Goal: Task Accomplishment & Management: Manage account settings

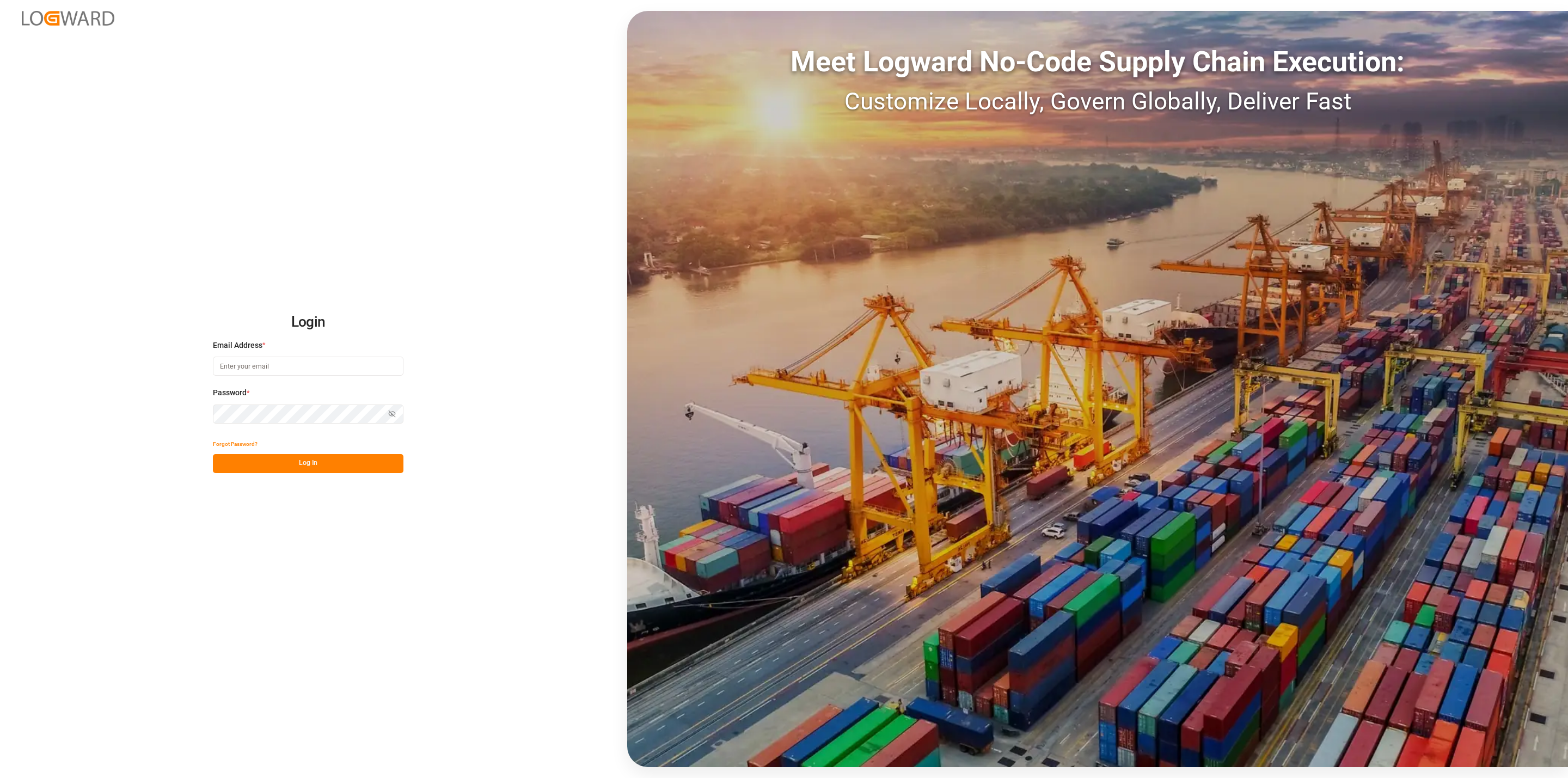
type input "[EMAIL_ADDRESS][DOMAIN_NAME]"
click at [327, 475] on div "Login Email Address * [EMAIL_ADDRESS][DOMAIN_NAME] Password * Show password For…" at bounding box center [784, 389] width 1568 height 778
click at [313, 461] on button "Log In" at bounding box center [308, 464] width 191 height 19
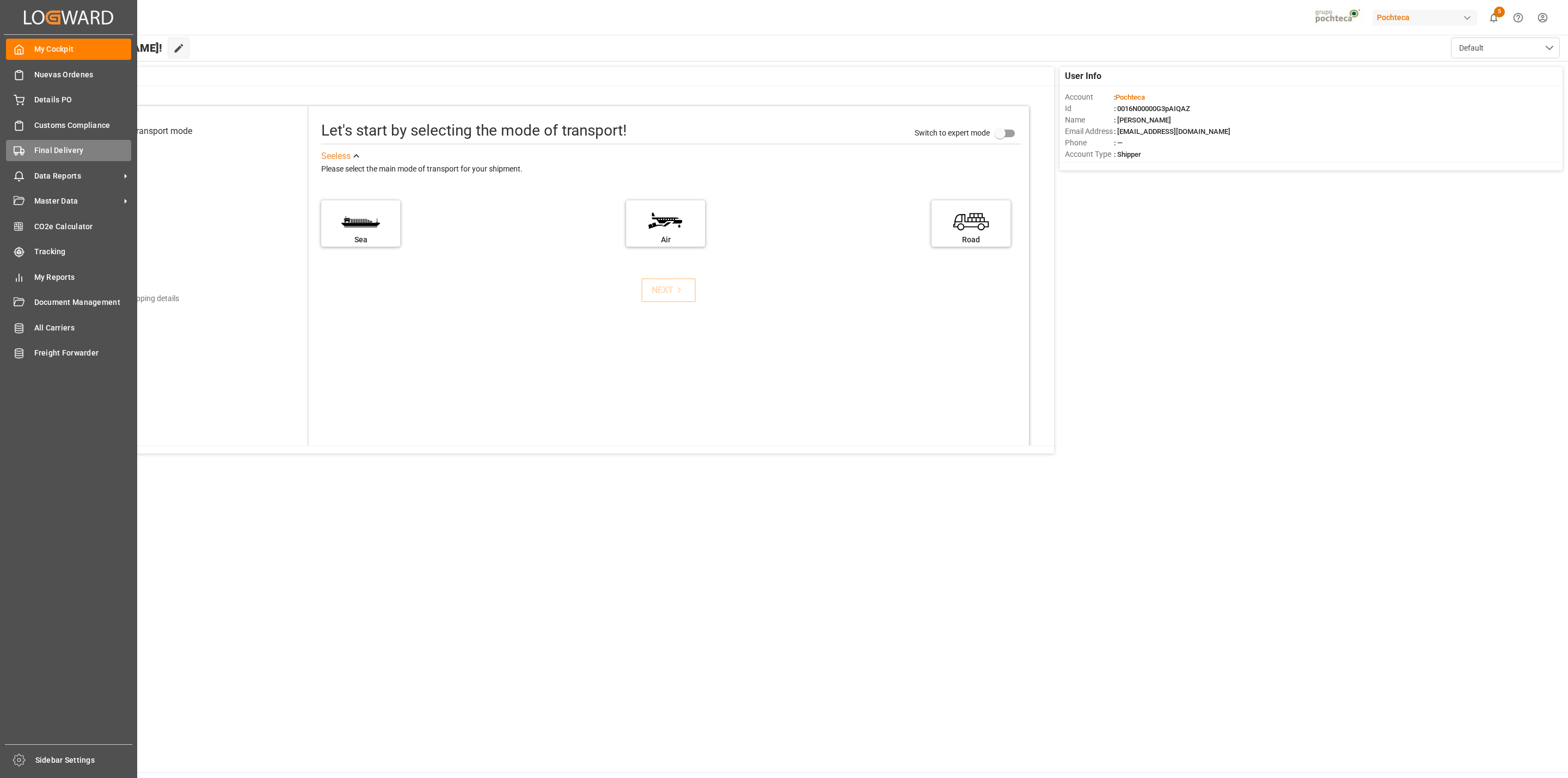
click at [16, 145] on icon at bounding box center [19, 151] width 11 height 11
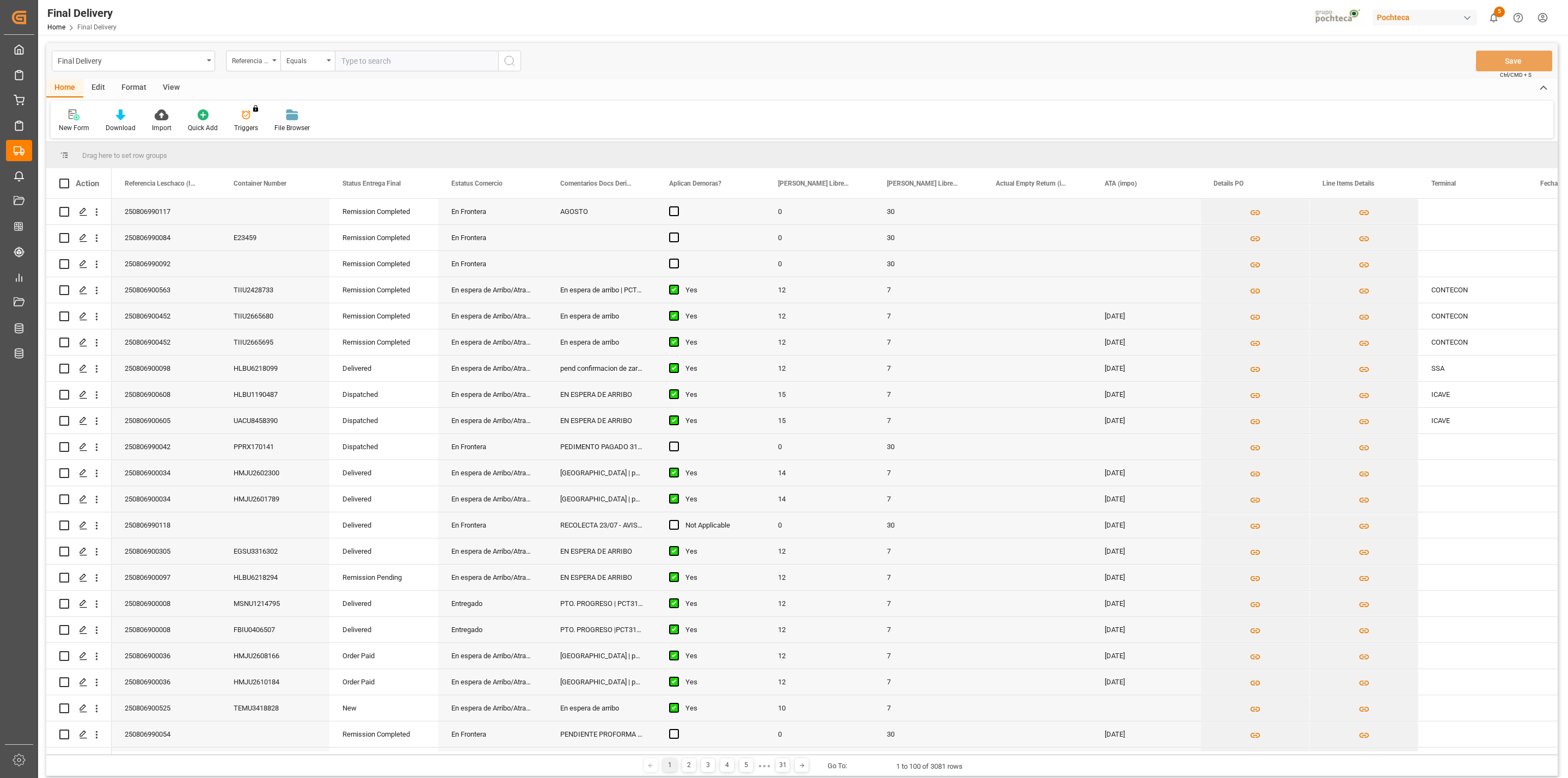
click at [177, 85] on div "View" at bounding box center [171, 88] width 33 height 19
click at [83, 119] on div "Default" at bounding box center [69, 121] width 38 height 24
click at [93, 301] on div "CAPTURA TR Y RETRASO + FECHA DE ENTREGA" at bounding box center [119, 295] width 119 height 22
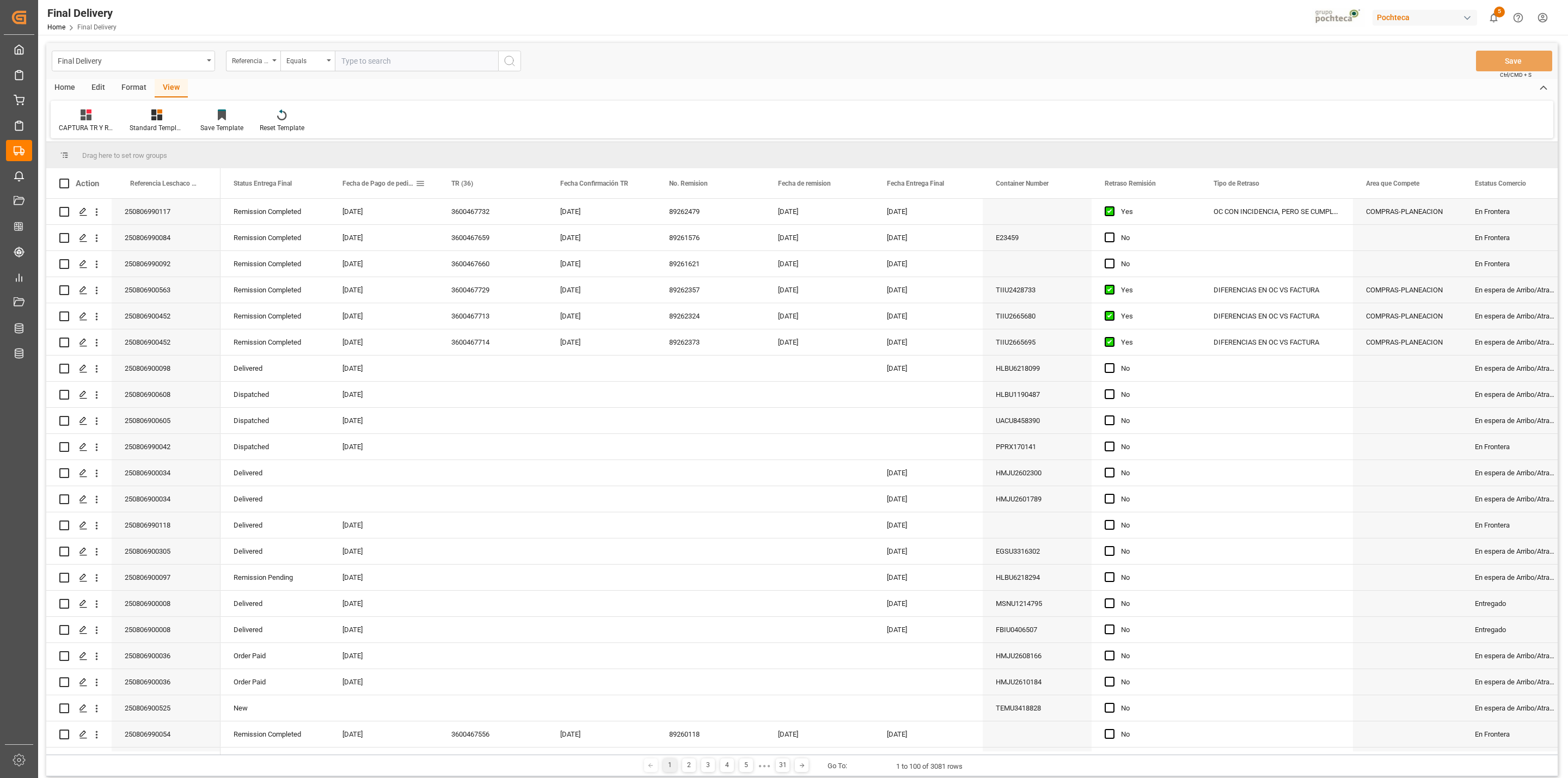
click at [418, 182] on span at bounding box center [420, 183] width 9 height 9
click at [492, 187] on span "filter" at bounding box center [496, 185] width 57 height 20
click at [501, 222] on div "Equals" at bounding box center [471, 215] width 107 height 17
click at [457, 284] on div "In range" at bounding box center [471, 284] width 107 height 17
click at [515, 240] on input "date" at bounding box center [471, 243] width 107 height 22
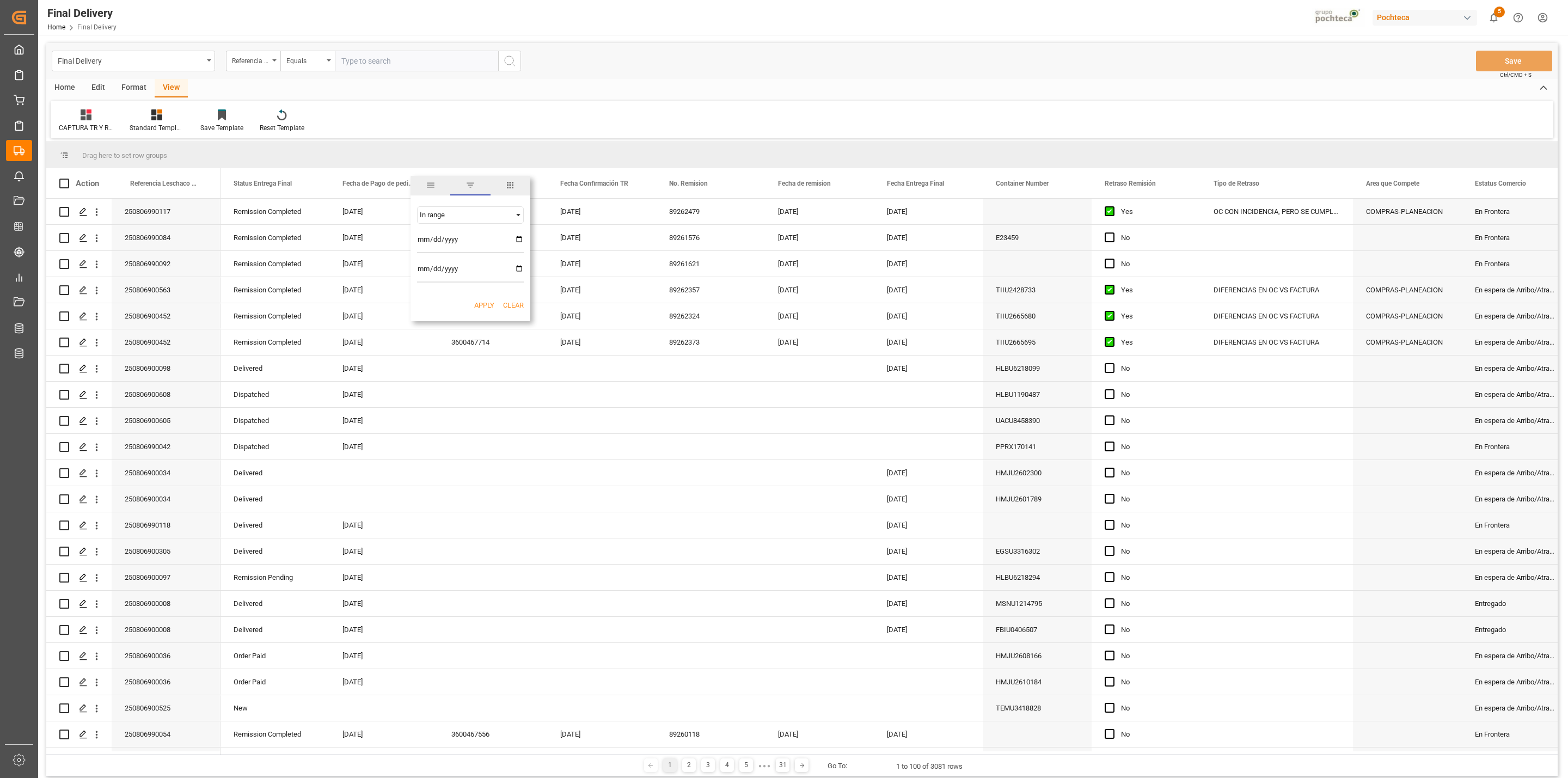
type input "[DATE]"
click at [518, 272] on input "date" at bounding box center [471, 272] width 107 height 22
type input "[DATE]"
click at [483, 304] on button "Apply" at bounding box center [485, 306] width 20 height 11
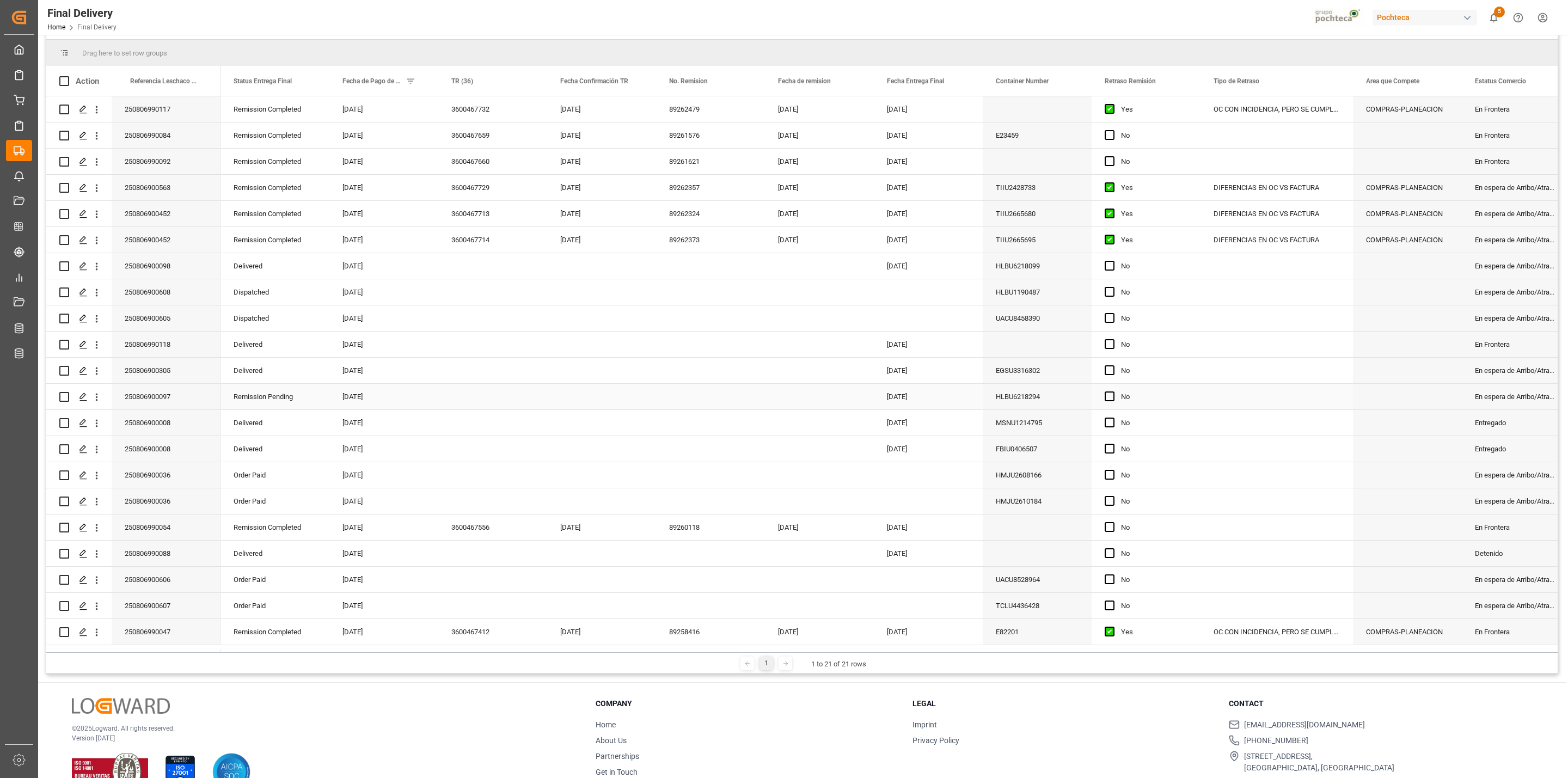
scroll to position [162, 0]
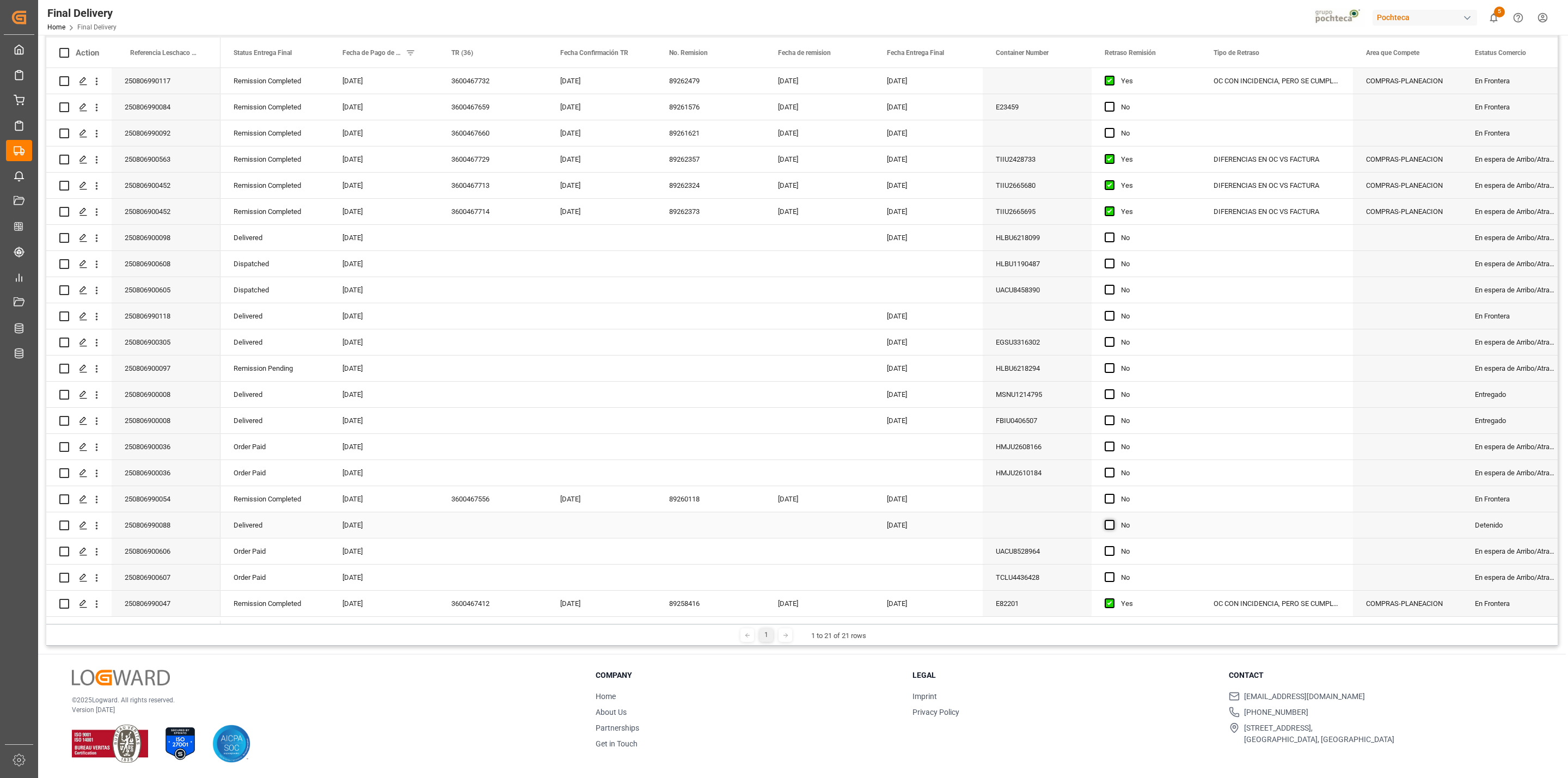
click at [1109, 525] on span "Press SPACE to select this row." at bounding box center [1109, 525] width 9 height 9
click at [1112, 520] on input "Press SPACE to select this row." at bounding box center [1112, 520] width 0 height 0
click at [489, 528] on div "Press SPACE to select this row." at bounding box center [493, 525] width 109 height 26
click at [487, 528] on input "Press SPACE to select this row." at bounding box center [493, 531] width 91 height 20
type input "PTE OK EN SAP"
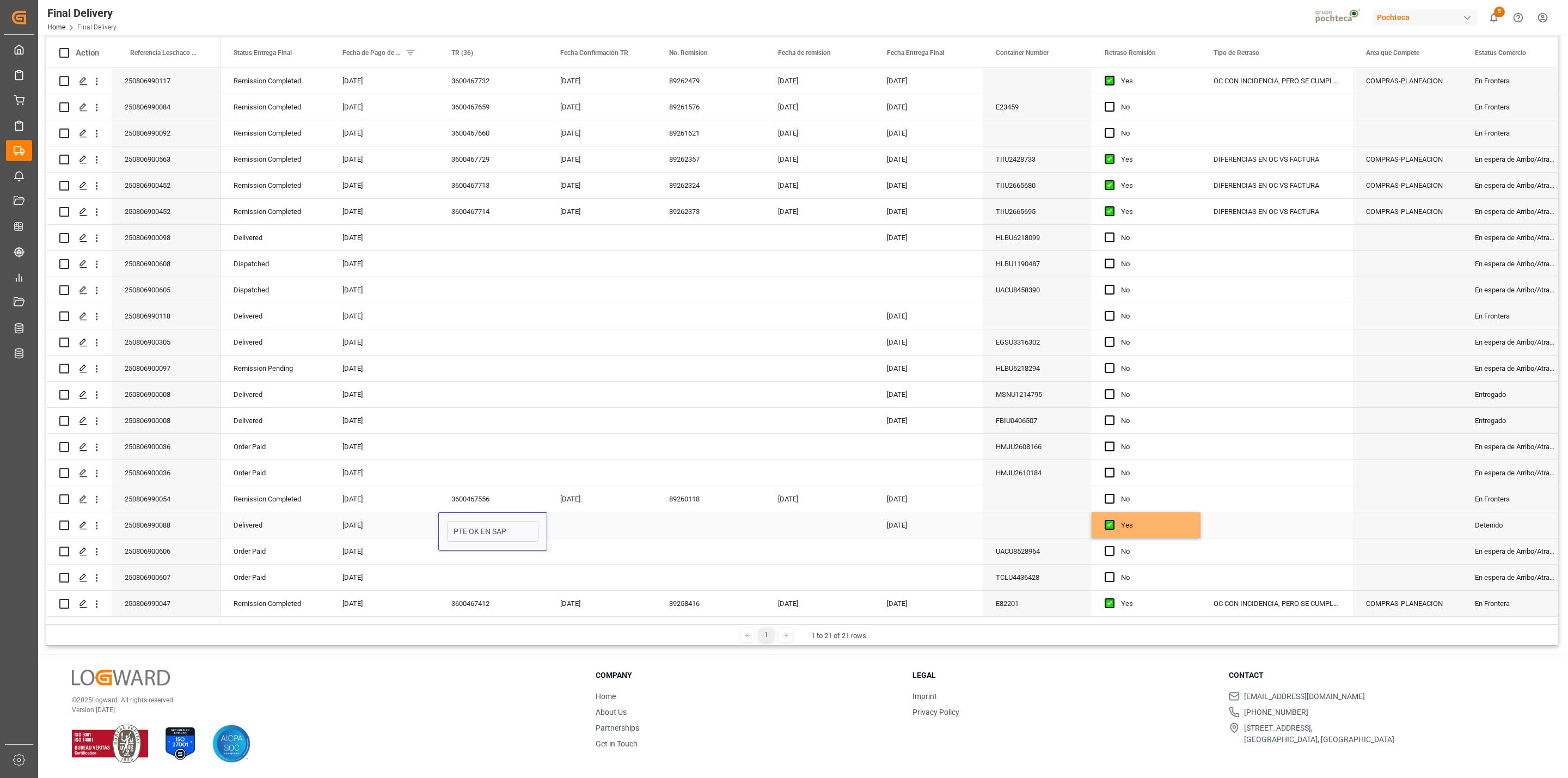
click at [573, 523] on div "Press SPACE to select this row." at bounding box center [601, 525] width 109 height 26
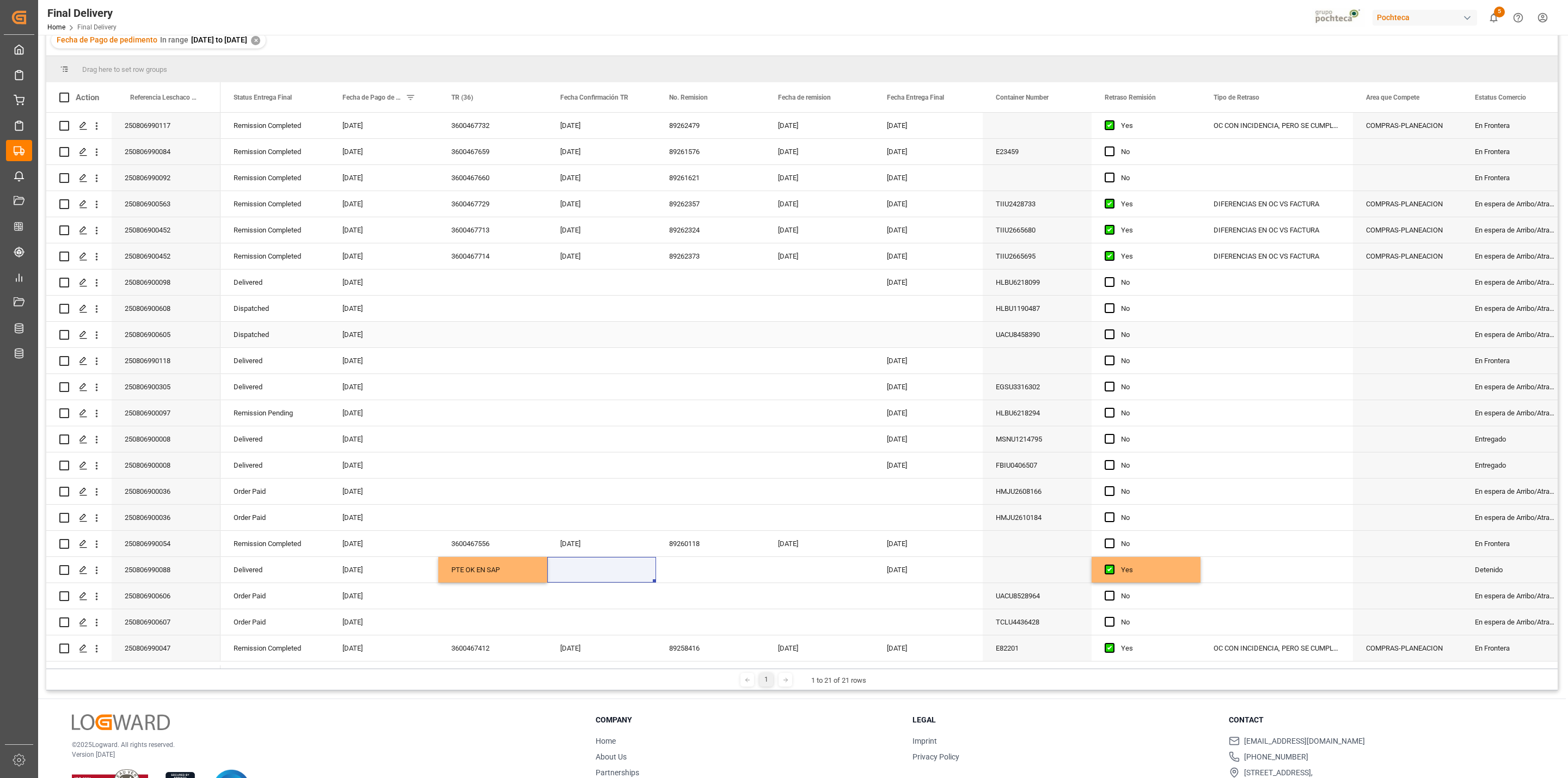
scroll to position [0, 0]
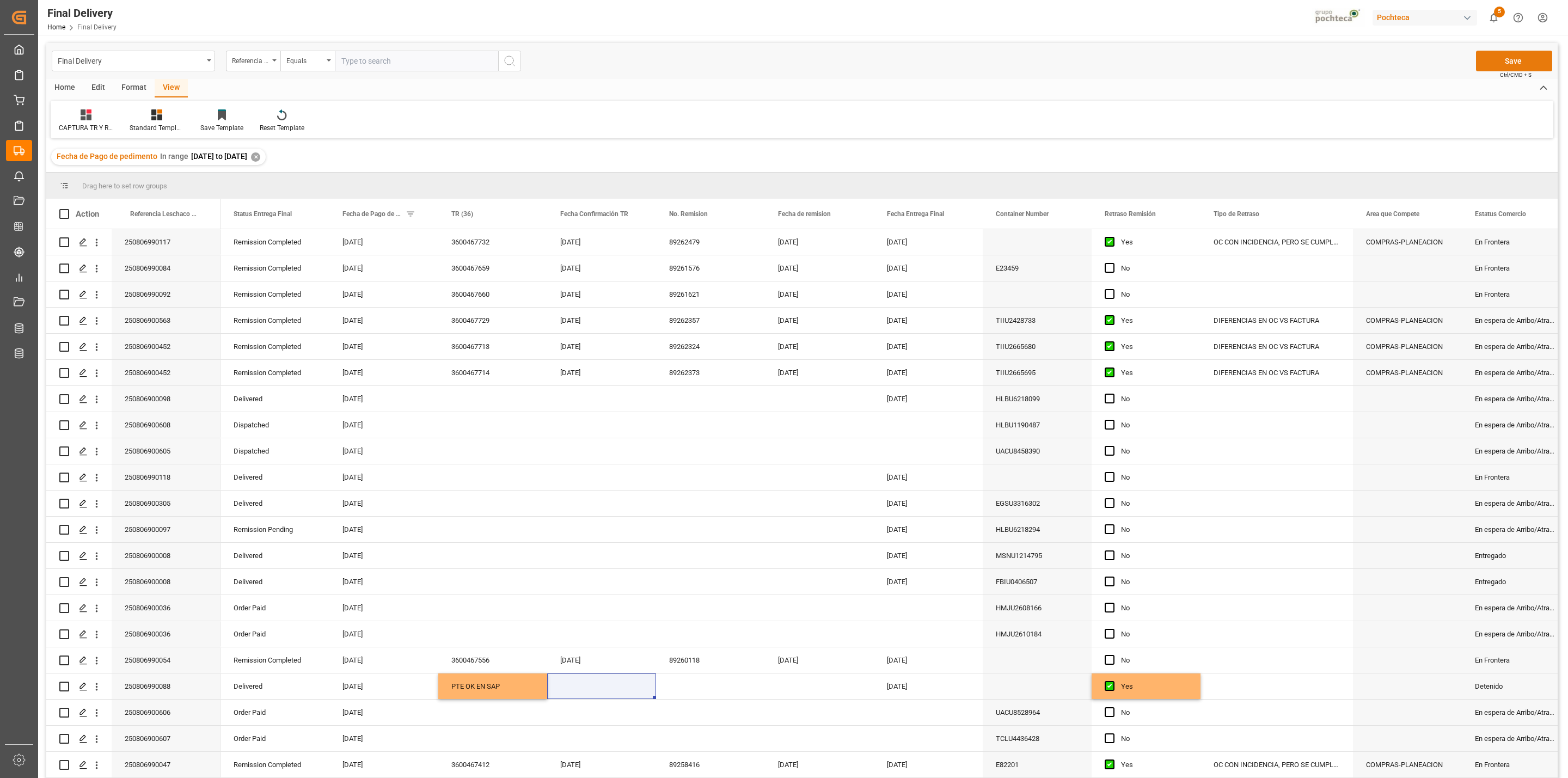
click at [1532, 66] on button "Save" at bounding box center [1514, 61] width 76 height 20
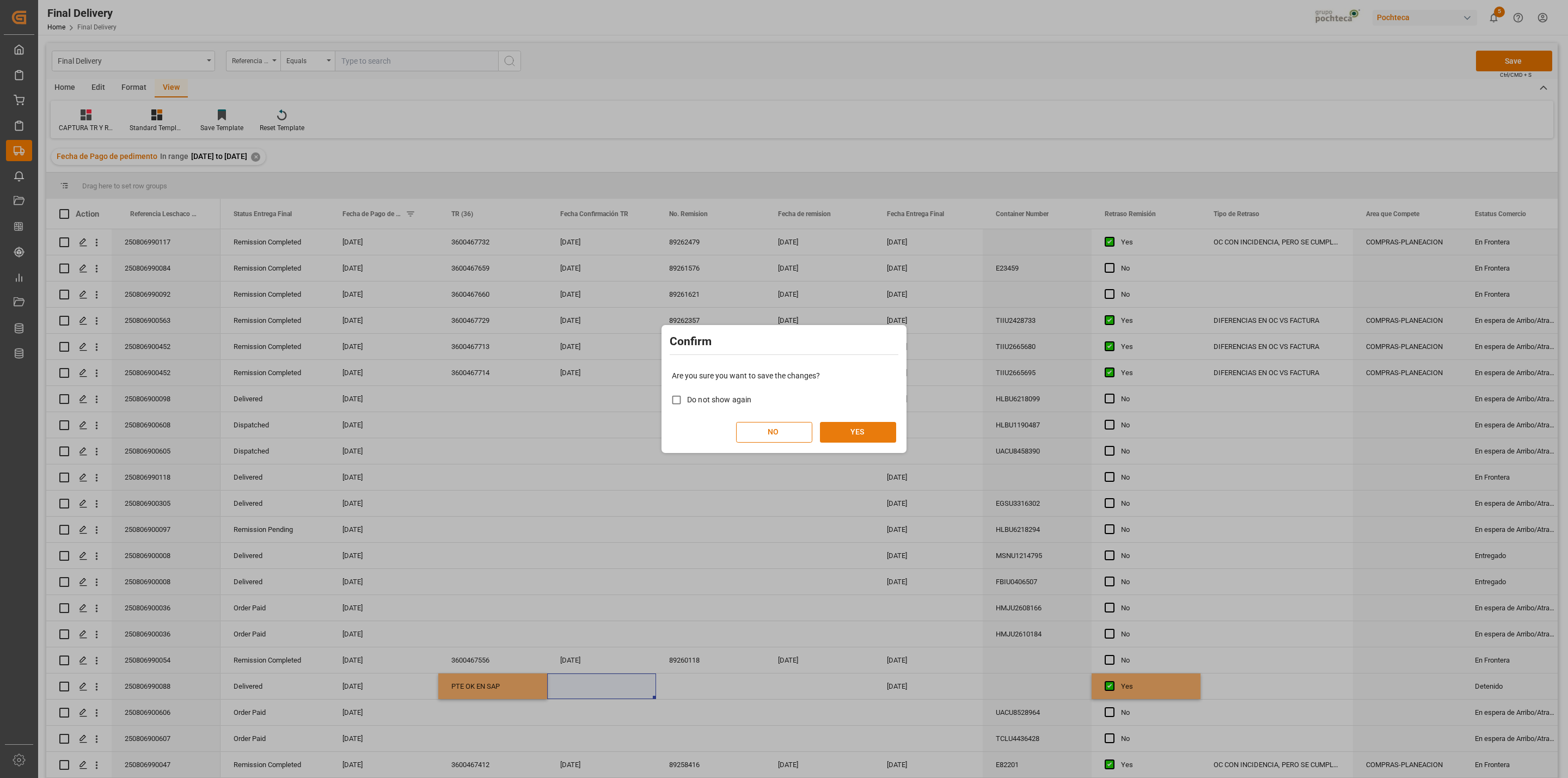
click at [856, 425] on button "YES" at bounding box center [858, 432] width 76 height 20
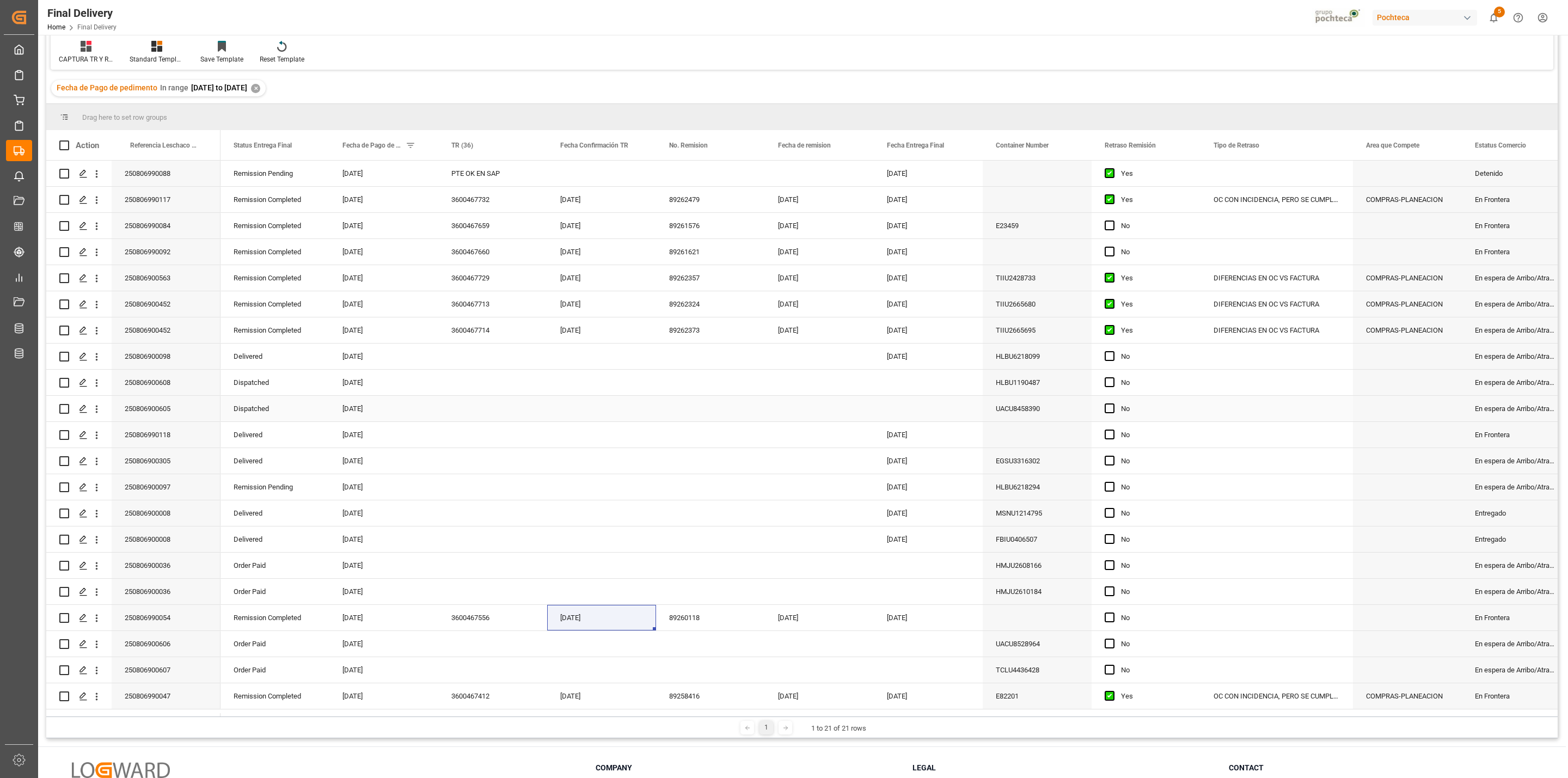
scroll to position [162, 0]
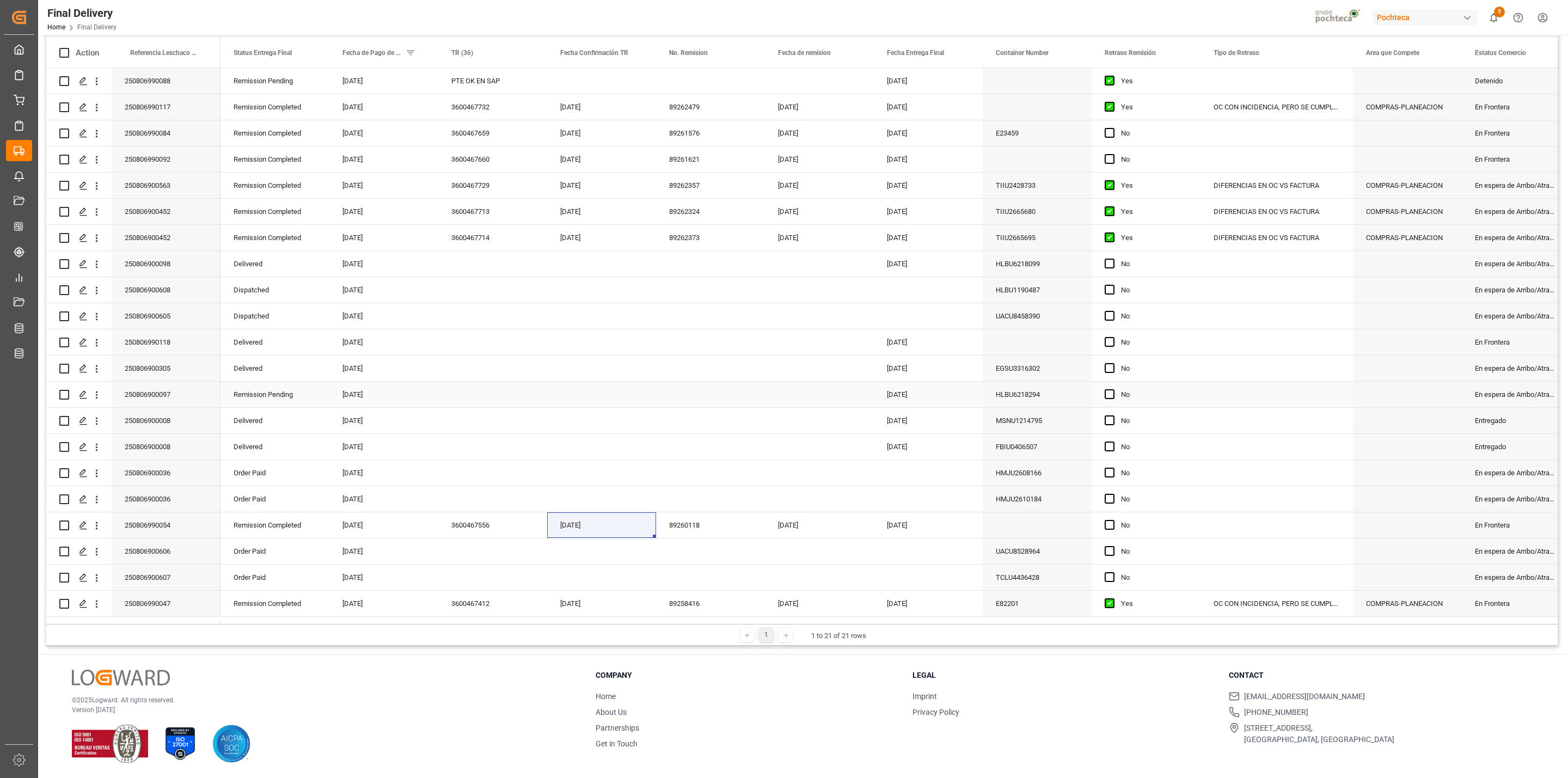
click at [150, 395] on div "250806900097" at bounding box center [166, 395] width 109 height 26
click at [456, 398] on div "Press SPACE to select this row." at bounding box center [493, 395] width 109 height 26
click at [579, 399] on div "Press SPACE to select this row." at bounding box center [601, 395] width 109 height 26
click at [566, 513] on span "11" at bounding box center [570, 514] width 7 height 8
type input "[DATE]"
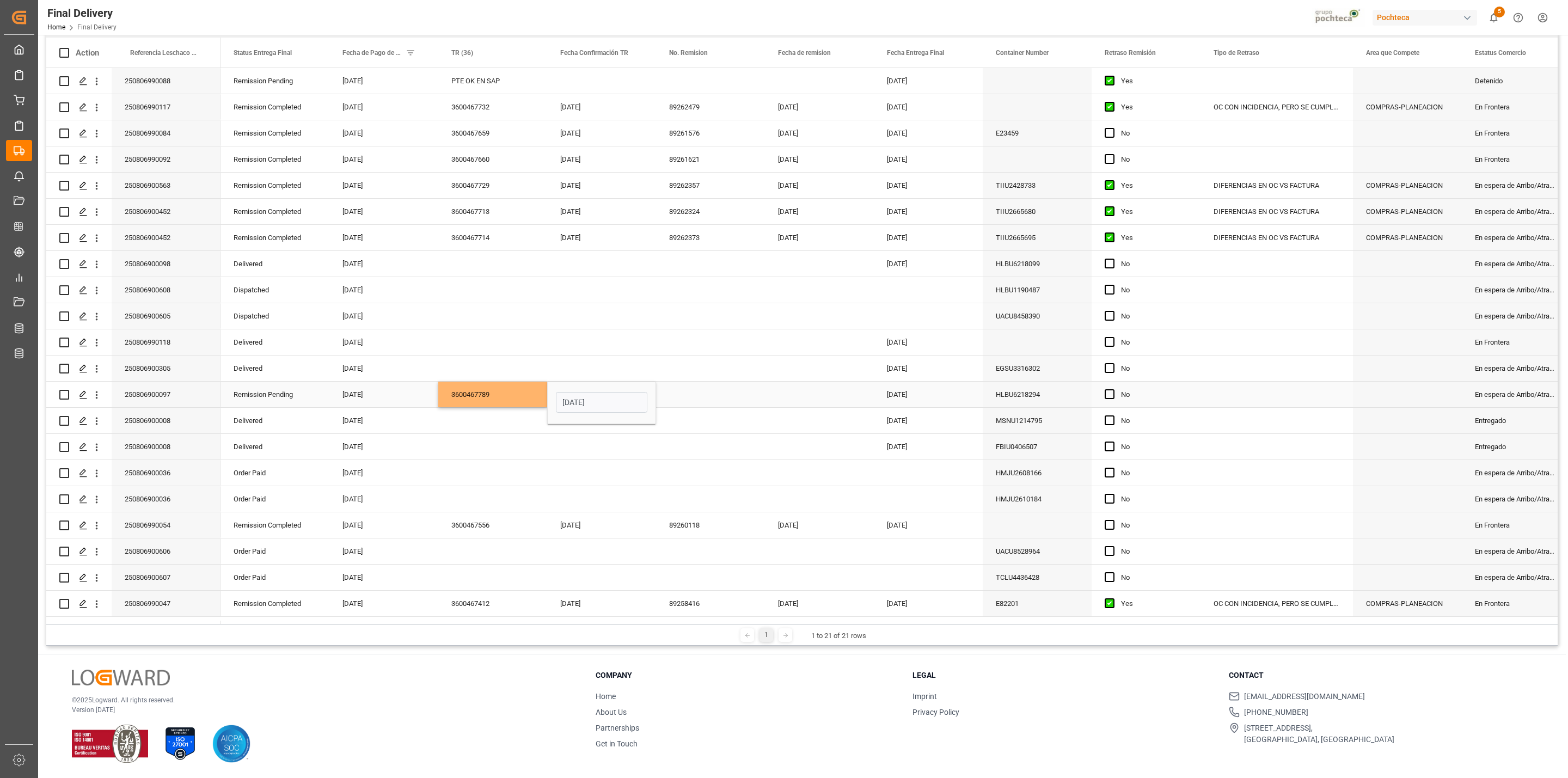
click at [684, 396] on div "Press SPACE to select this row." at bounding box center [710, 395] width 109 height 26
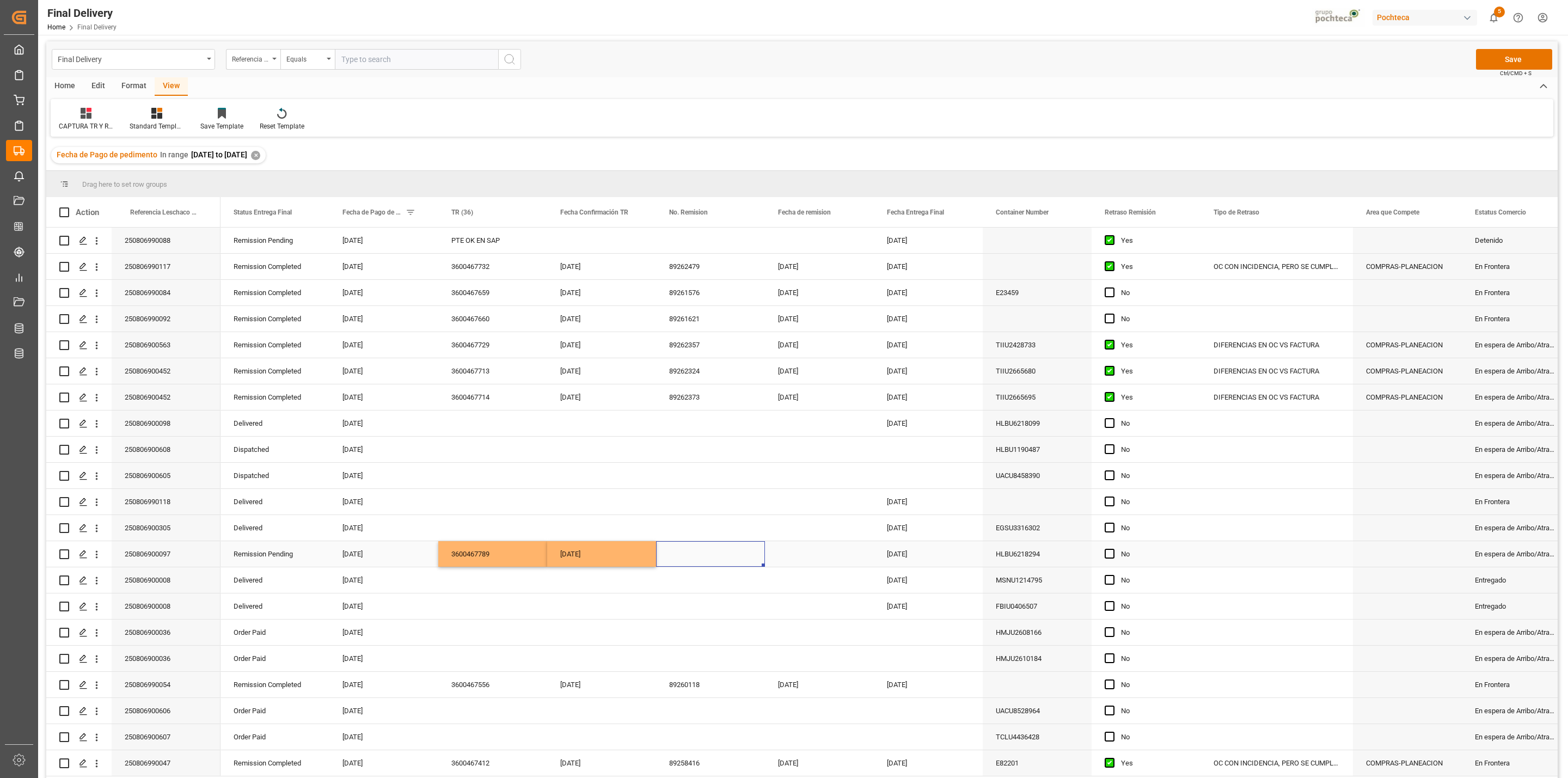
scroll to position [0, 0]
click at [1513, 68] on button "Save" at bounding box center [1514, 61] width 76 height 20
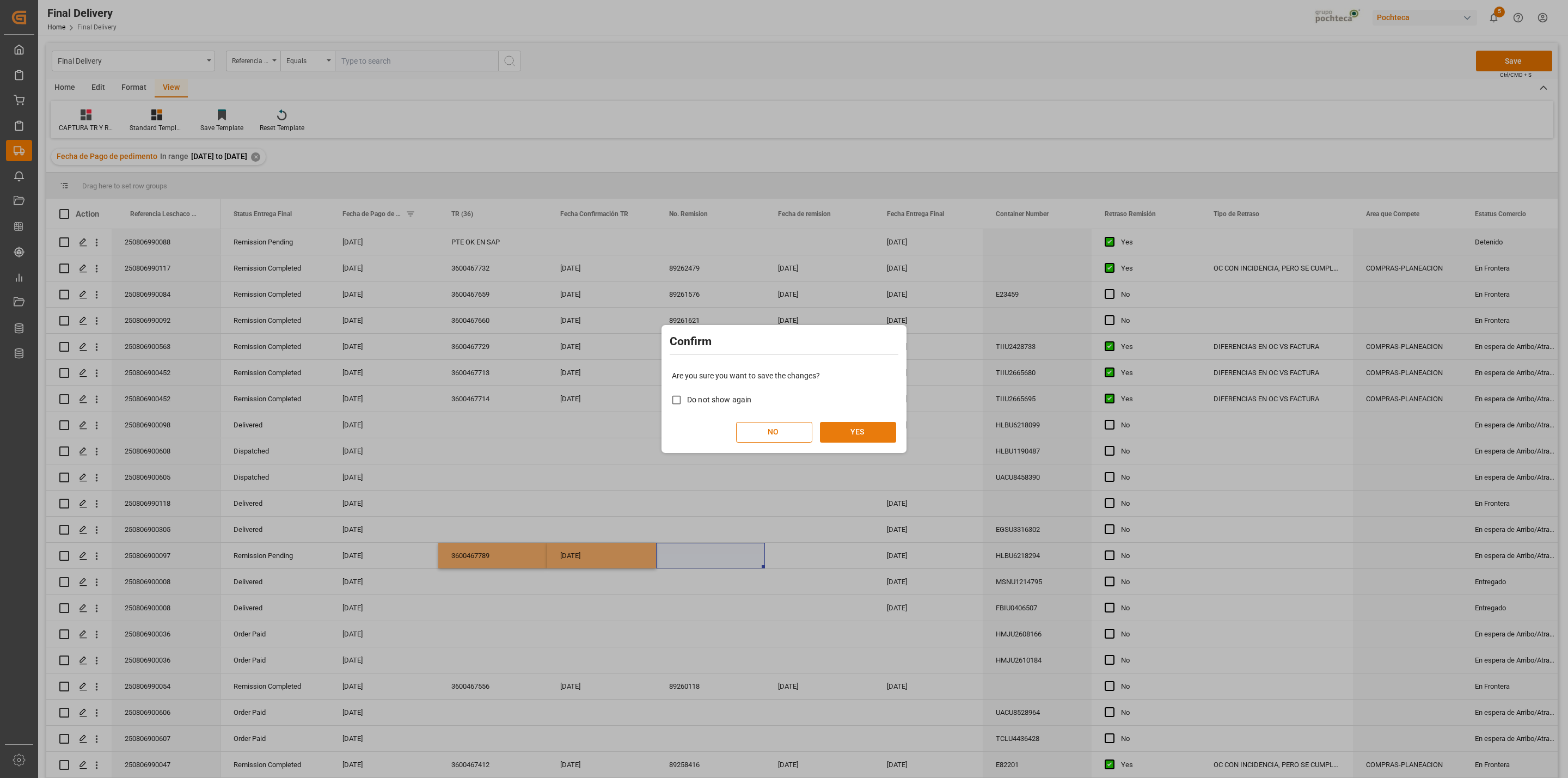
click at [859, 430] on button "YES" at bounding box center [858, 432] width 76 height 20
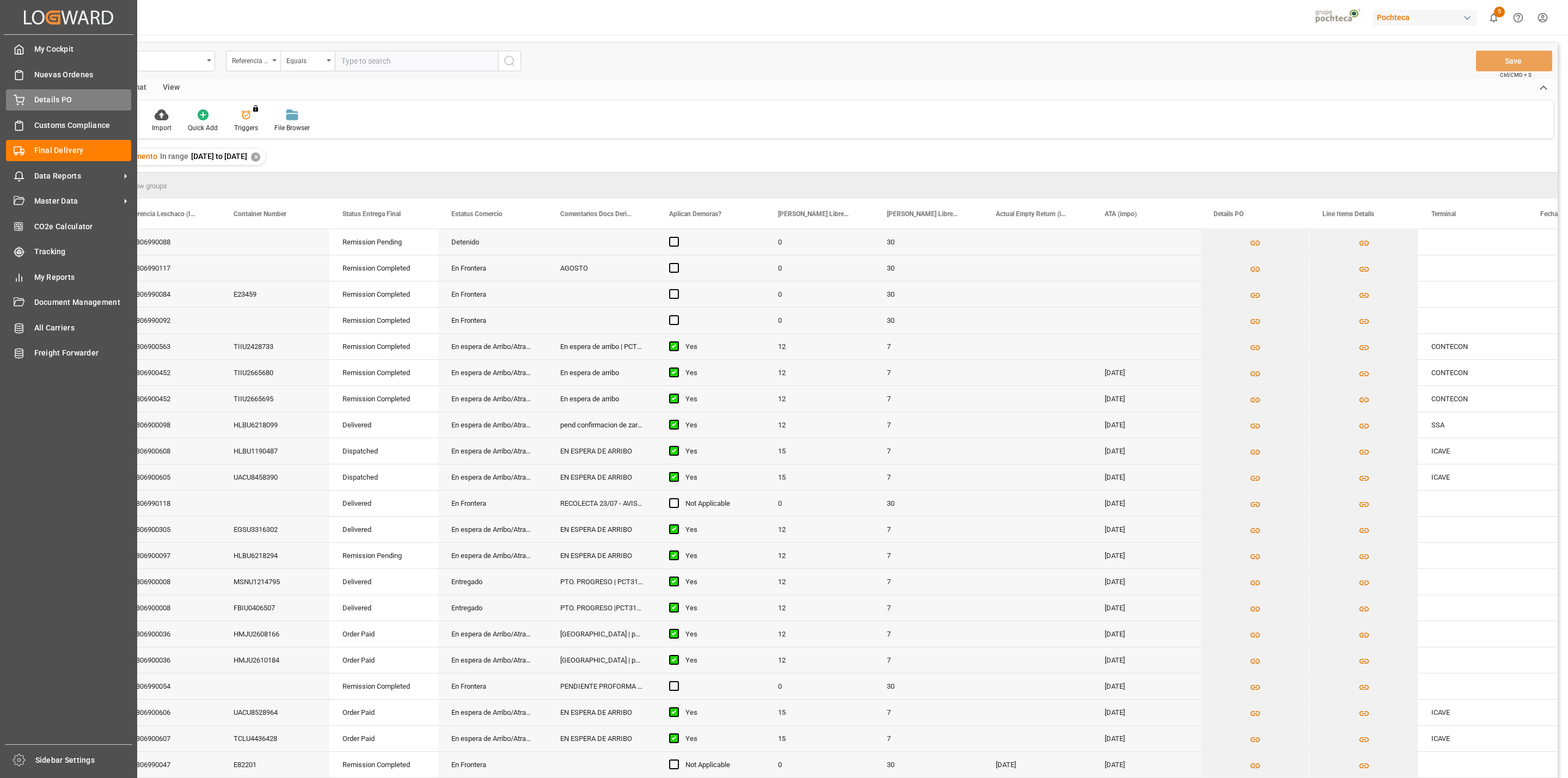
click at [24, 106] on div "Details PO Details PO" at bounding box center [68, 100] width 125 height 21
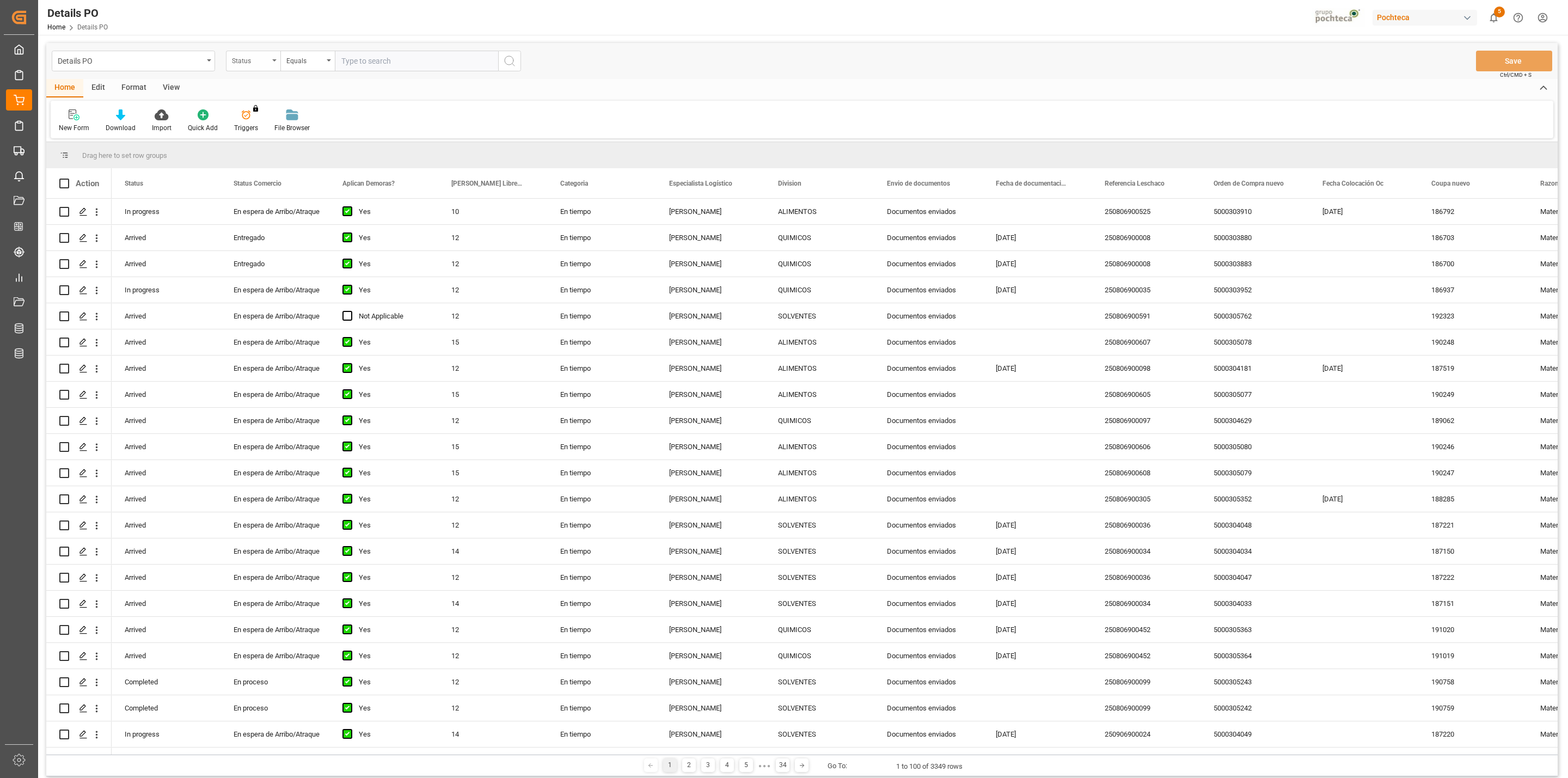
click at [267, 59] on div "Status" at bounding box center [250, 60] width 37 height 13
click at [318, 345] on div "Orden de Compra nuevo" at bounding box center [307, 339] width 163 height 23
click at [361, 59] on input "text" at bounding box center [416, 61] width 163 height 20
paste input "5000304629"
type input "5000304629"
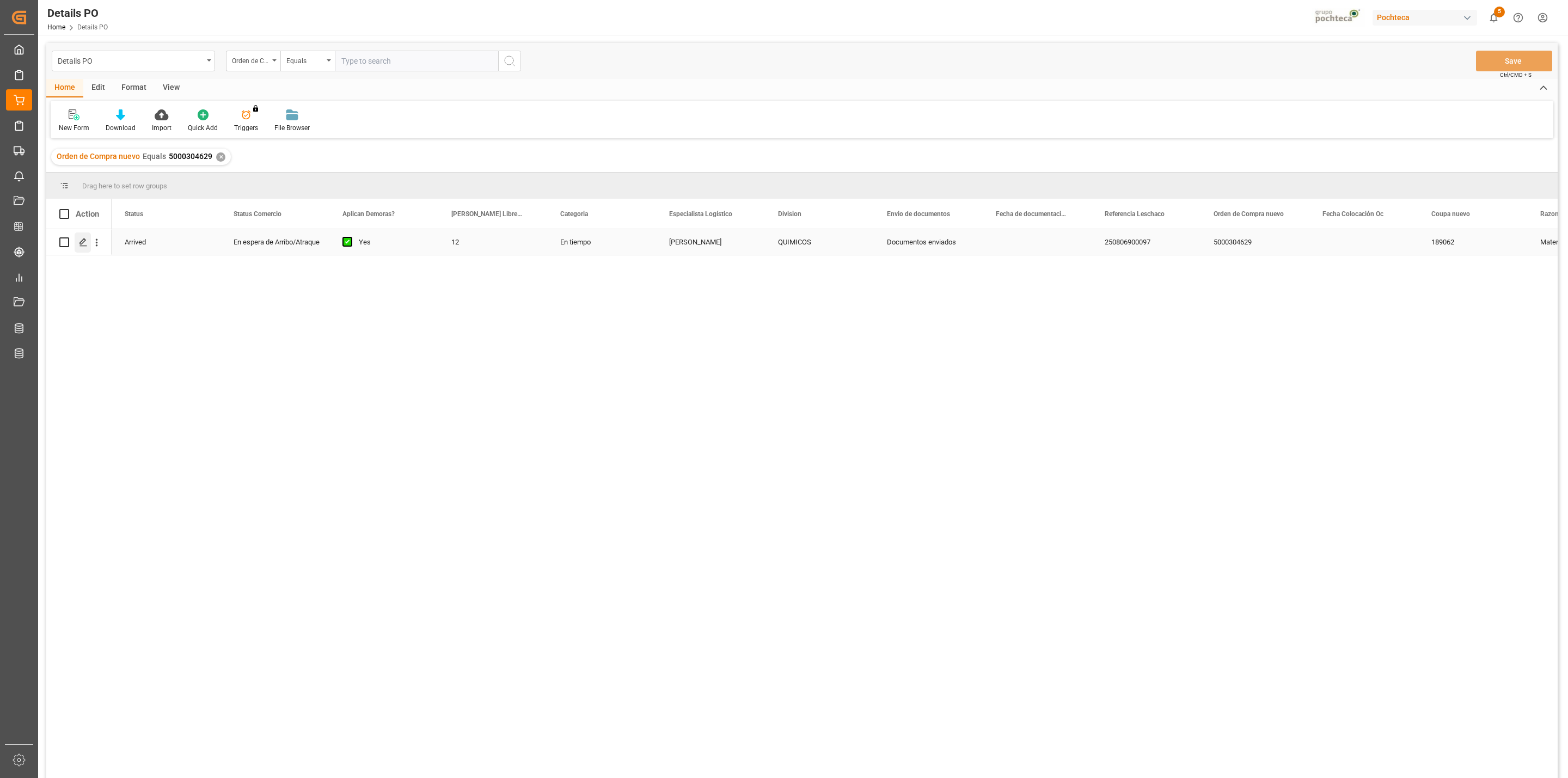
click at [86, 248] on div "Press SPACE to select this row." at bounding box center [82, 243] width 16 height 20
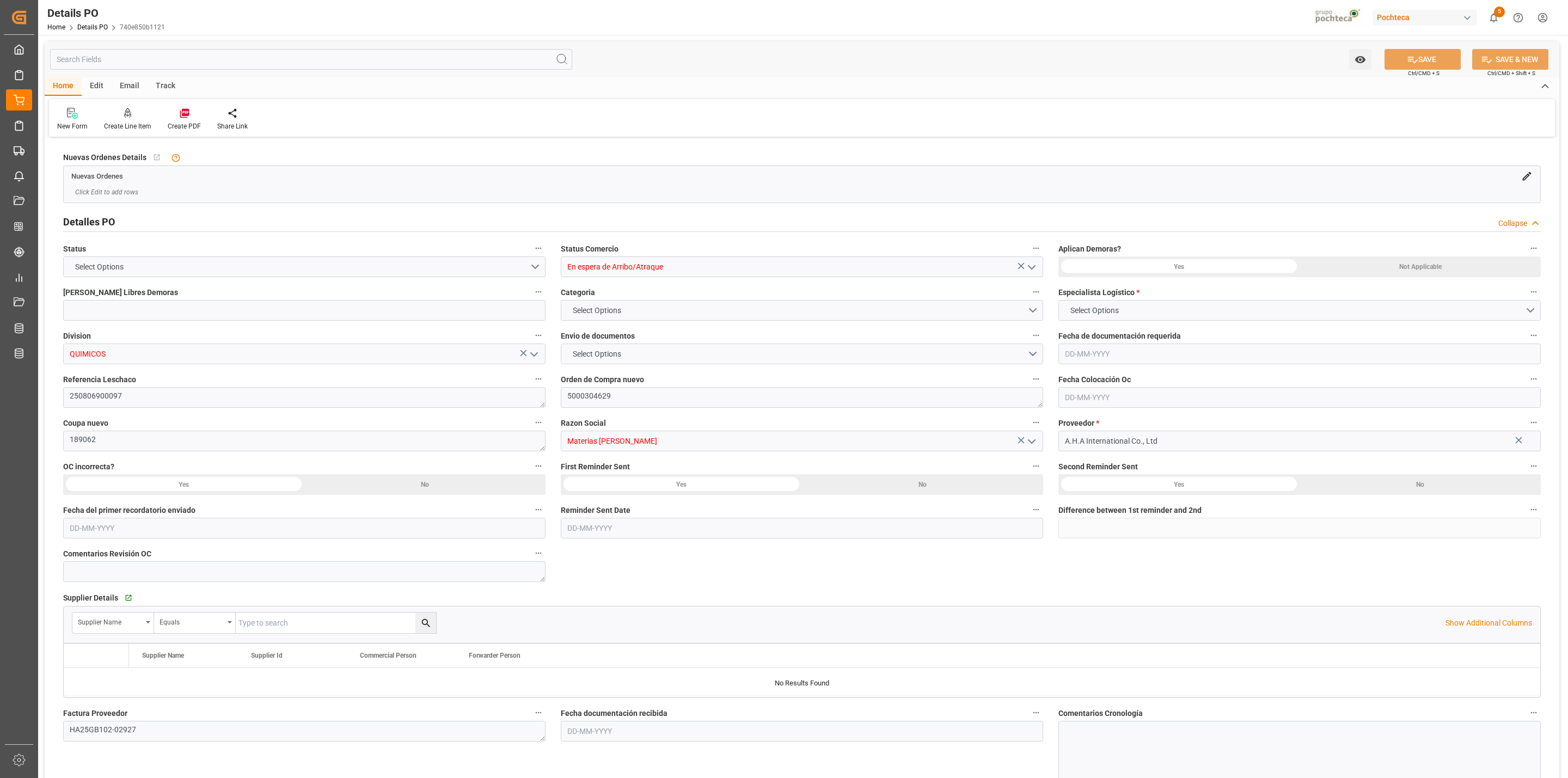
type input "12"
type input "10-07-2025"
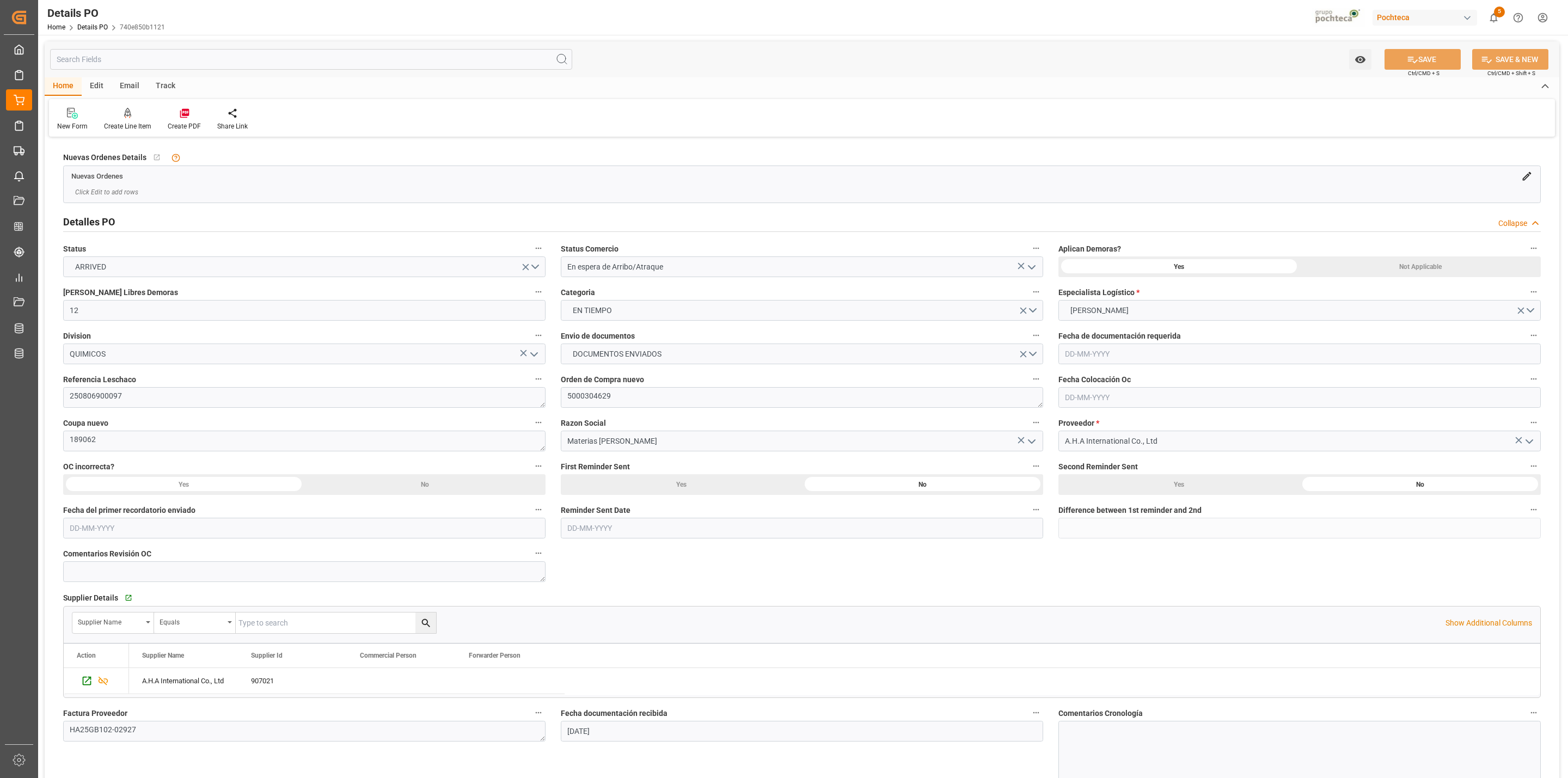
click at [88, 222] on h2 "Detalles PO" at bounding box center [89, 222] width 52 height 15
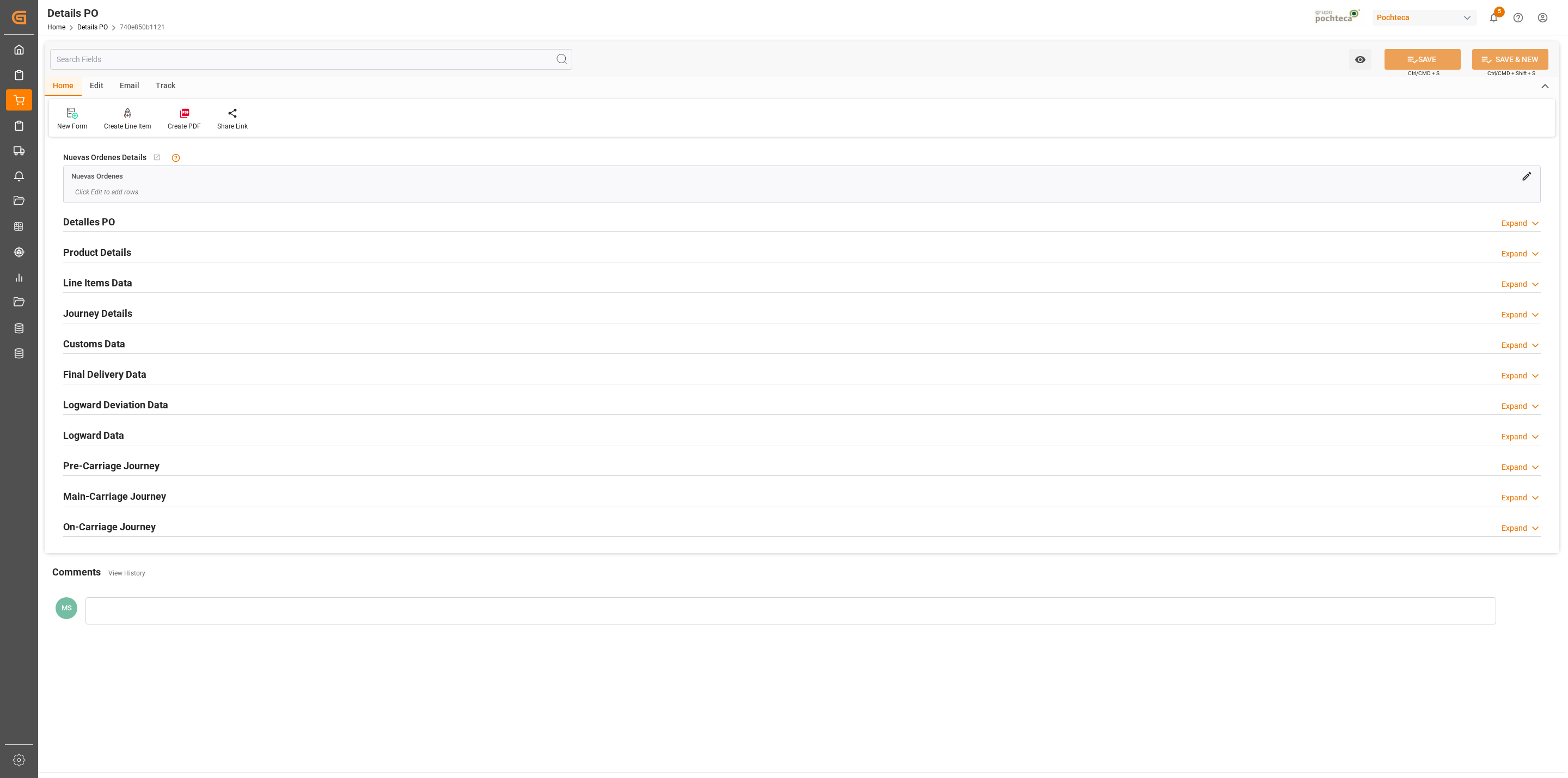
click at [107, 345] on h2 "Customs Data" at bounding box center [93, 343] width 62 height 15
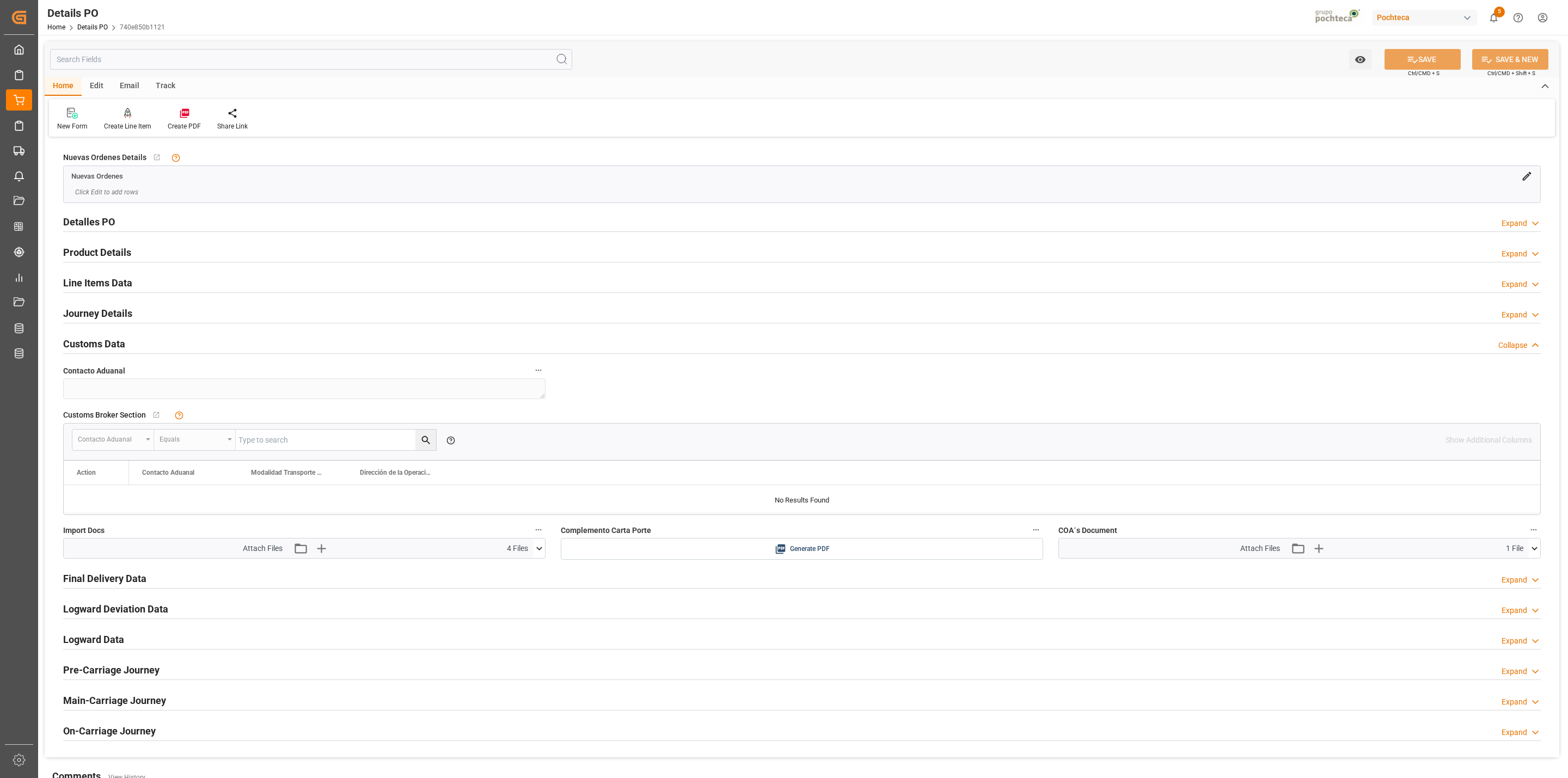
click at [542, 554] on icon at bounding box center [539, 549] width 12 height 12
click at [510, 574] on icon at bounding box center [510, 569] width 12 height 12
click at [510, 583] on icon at bounding box center [510, 580] width 9 height 9
click at [510, 592] on icon at bounding box center [510, 592] width 9 height 9
click at [508, 606] on icon at bounding box center [510, 603] width 9 height 9
